Goal: Information Seeking & Learning: Learn about a topic

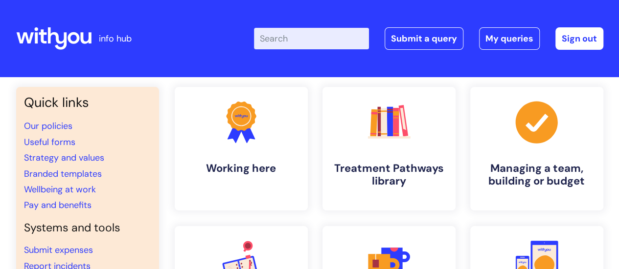
click at [306, 43] on input "Enter your search term here..." at bounding box center [311, 39] width 115 height 22
click at [76, 196] on li "Wellbeing at work" at bounding box center [87, 190] width 127 height 16
click at [75, 194] on link "Wellbeing at work" at bounding box center [60, 190] width 72 height 12
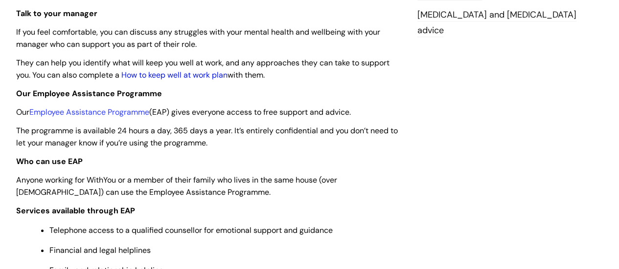
scroll to position [245, 0]
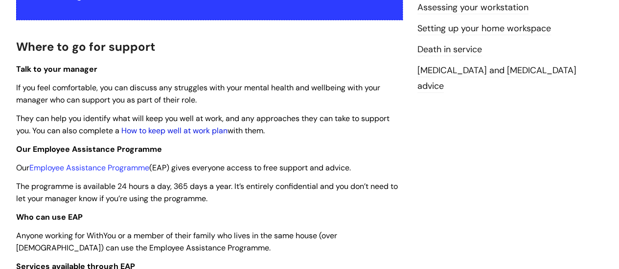
click at [191, 133] on link "How to keep well at work plan" at bounding box center [174, 131] width 106 height 10
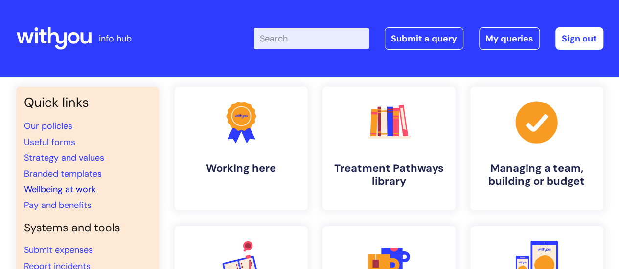
click at [68, 193] on link "Wellbeing at work" at bounding box center [60, 190] width 72 height 12
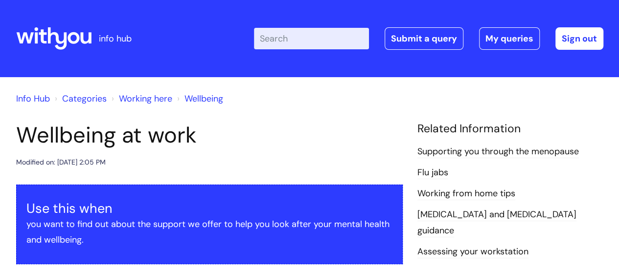
click at [48, 33] on icon at bounding box center [56, 38] width 19 height 22
